Goal: Share content

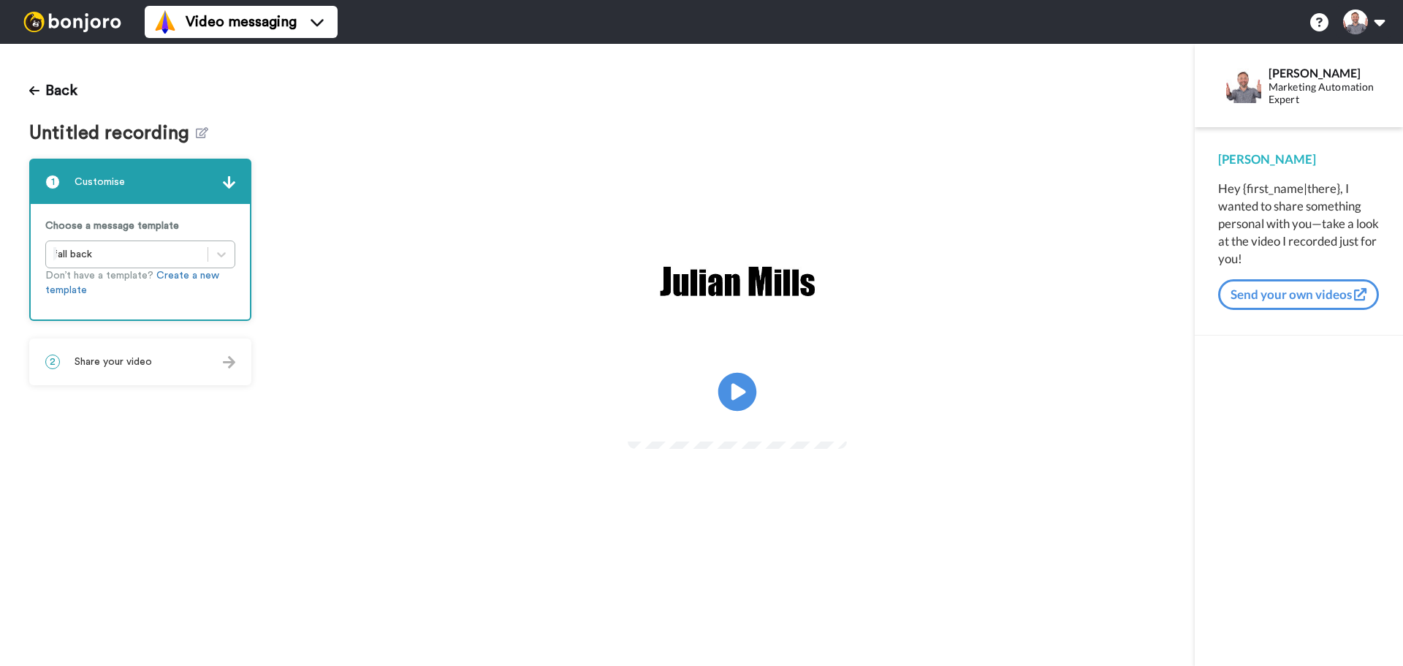
click at [741, 373] on icon at bounding box center [737, 392] width 39 height 39
click at [748, 390] on icon at bounding box center [737, 392] width 39 height 39
click at [206, 364] on div "2 Share your video" at bounding box center [140, 362] width 219 height 44
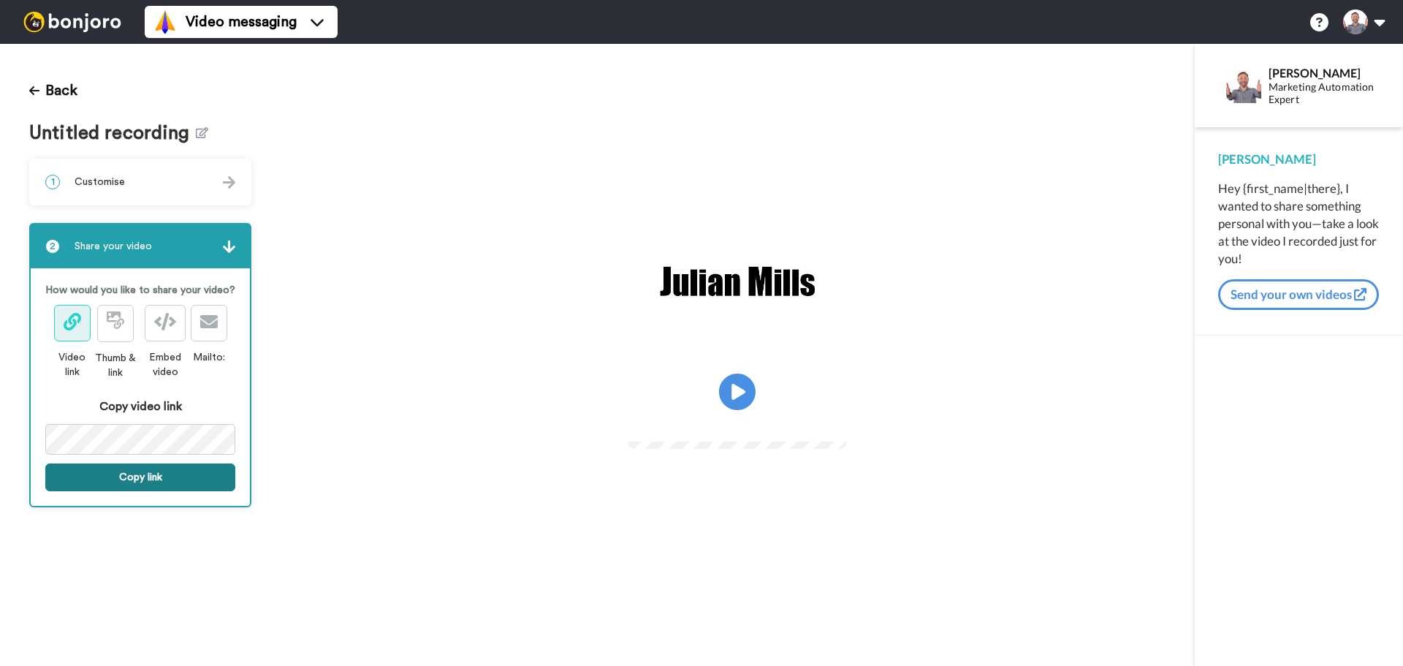
click at [165, 480] on button "Copy link" at bounding box center [140, 477] width 190 height 28
